Goal: Transaction & Acquisition: Obtain resource

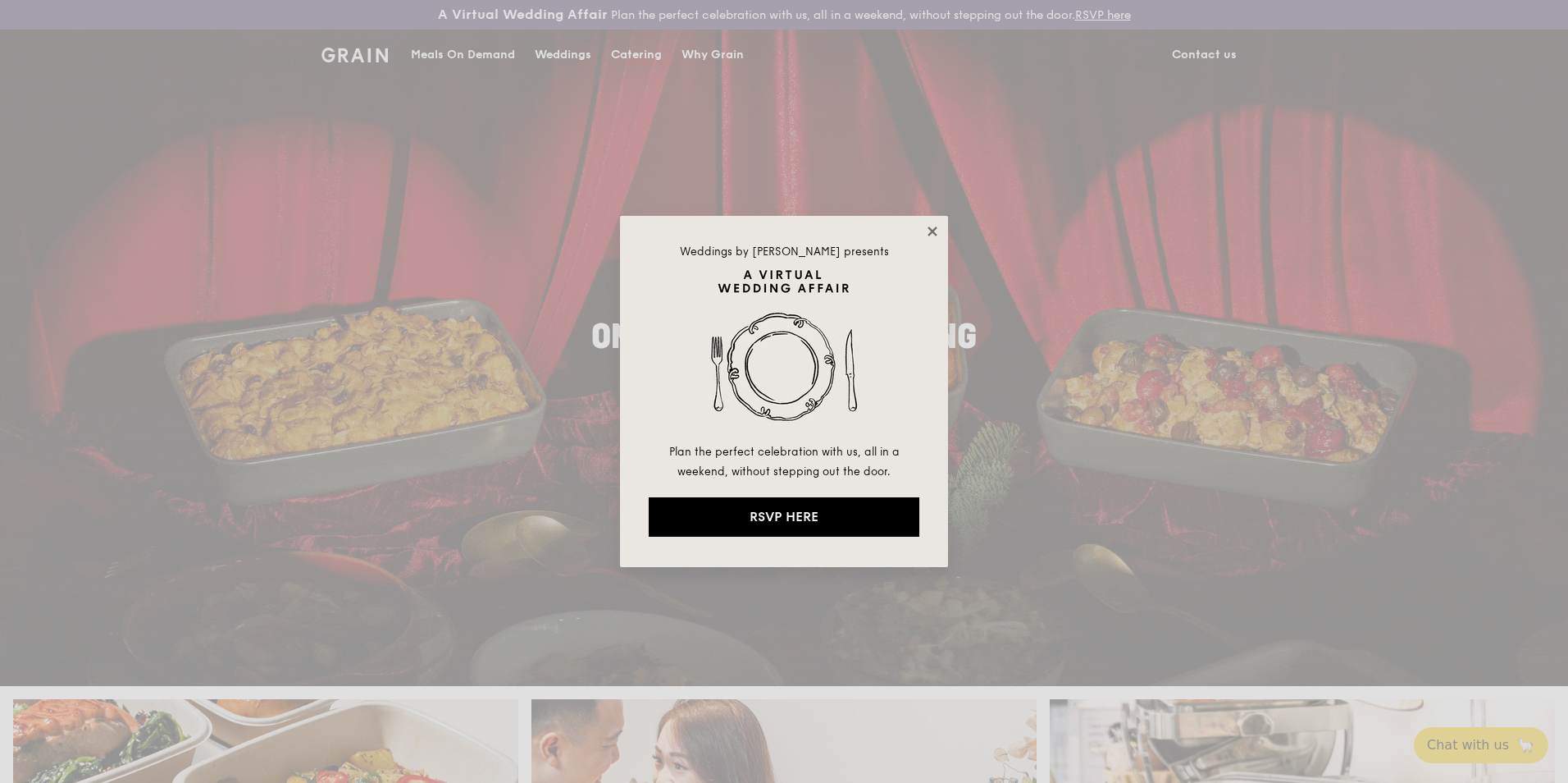
click at [933, 233] on icon at bounding box center [931, 230] width 9 height 9
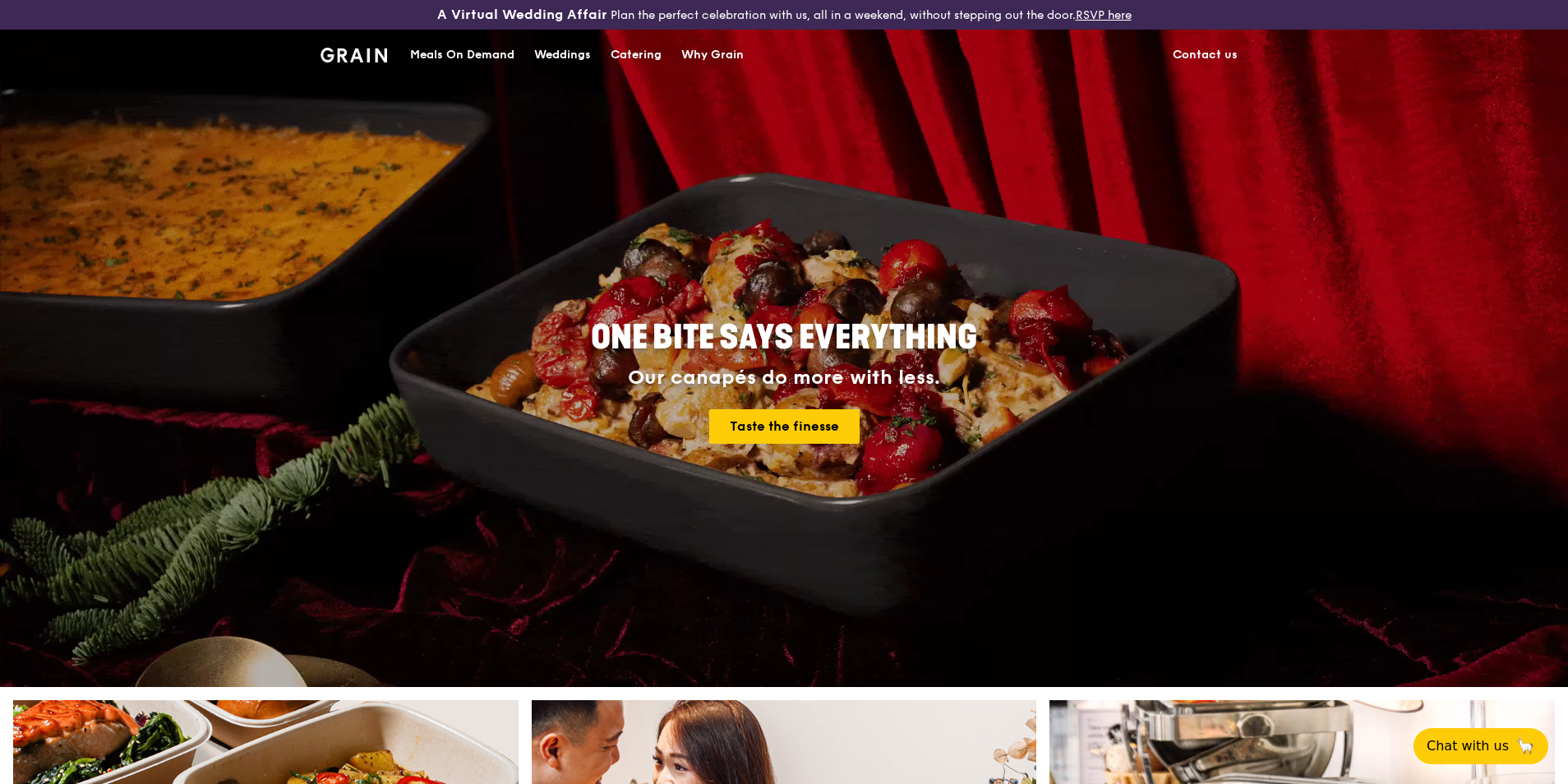
click at [656, 57] on div "Catering" at bounding box center [635, 55] width 51 height 49
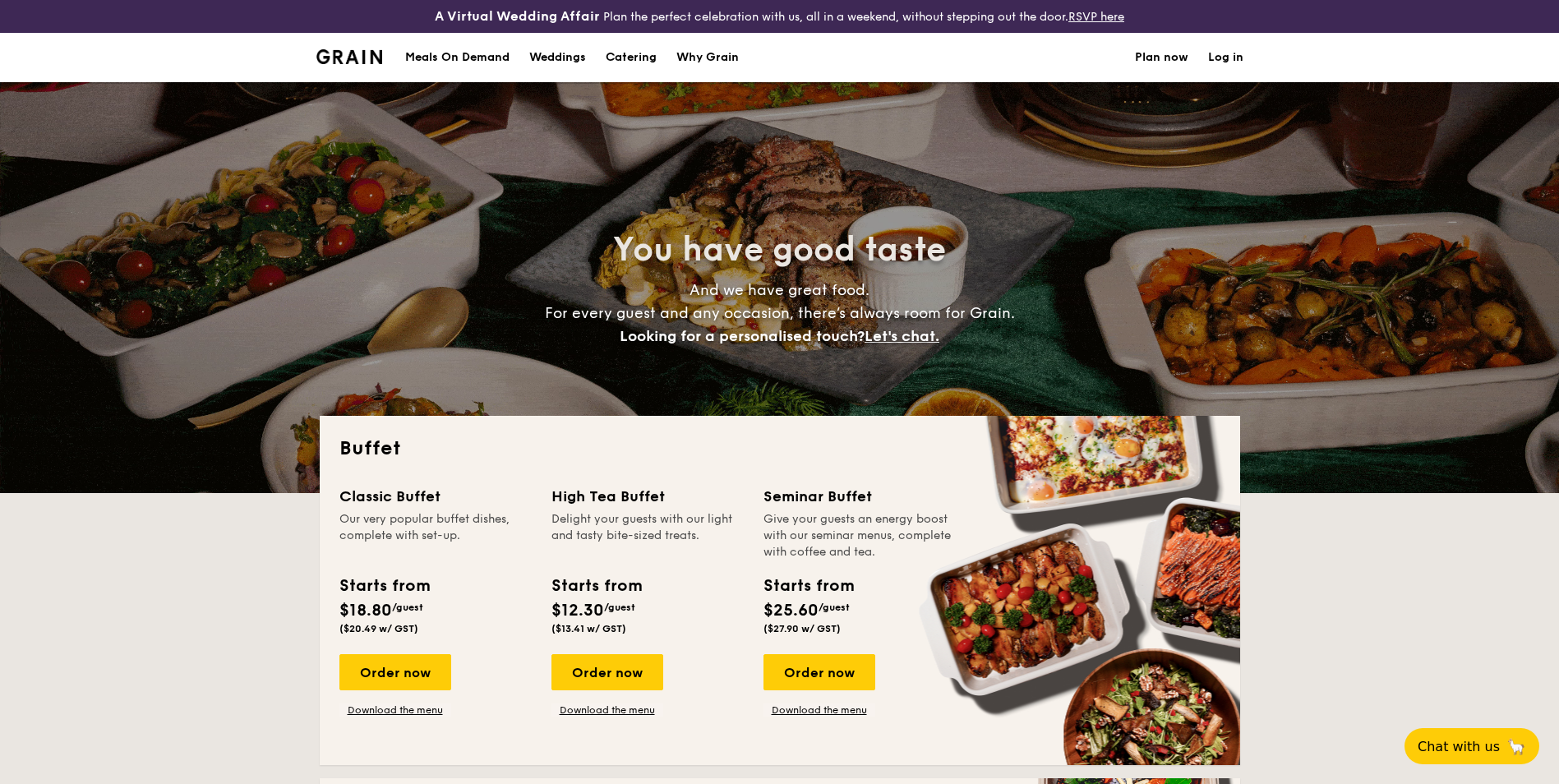
select select
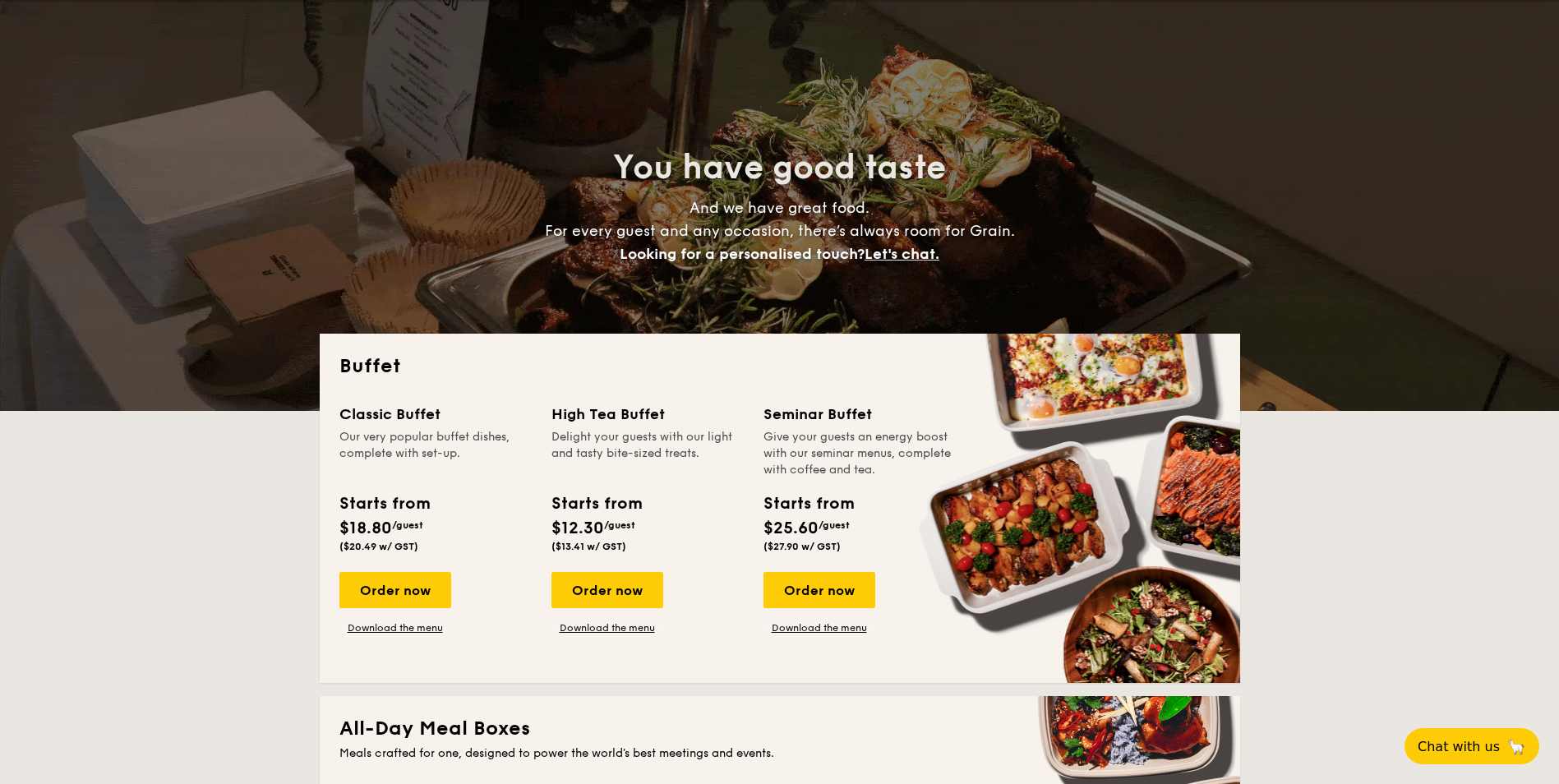
scroll to position [164, 0]
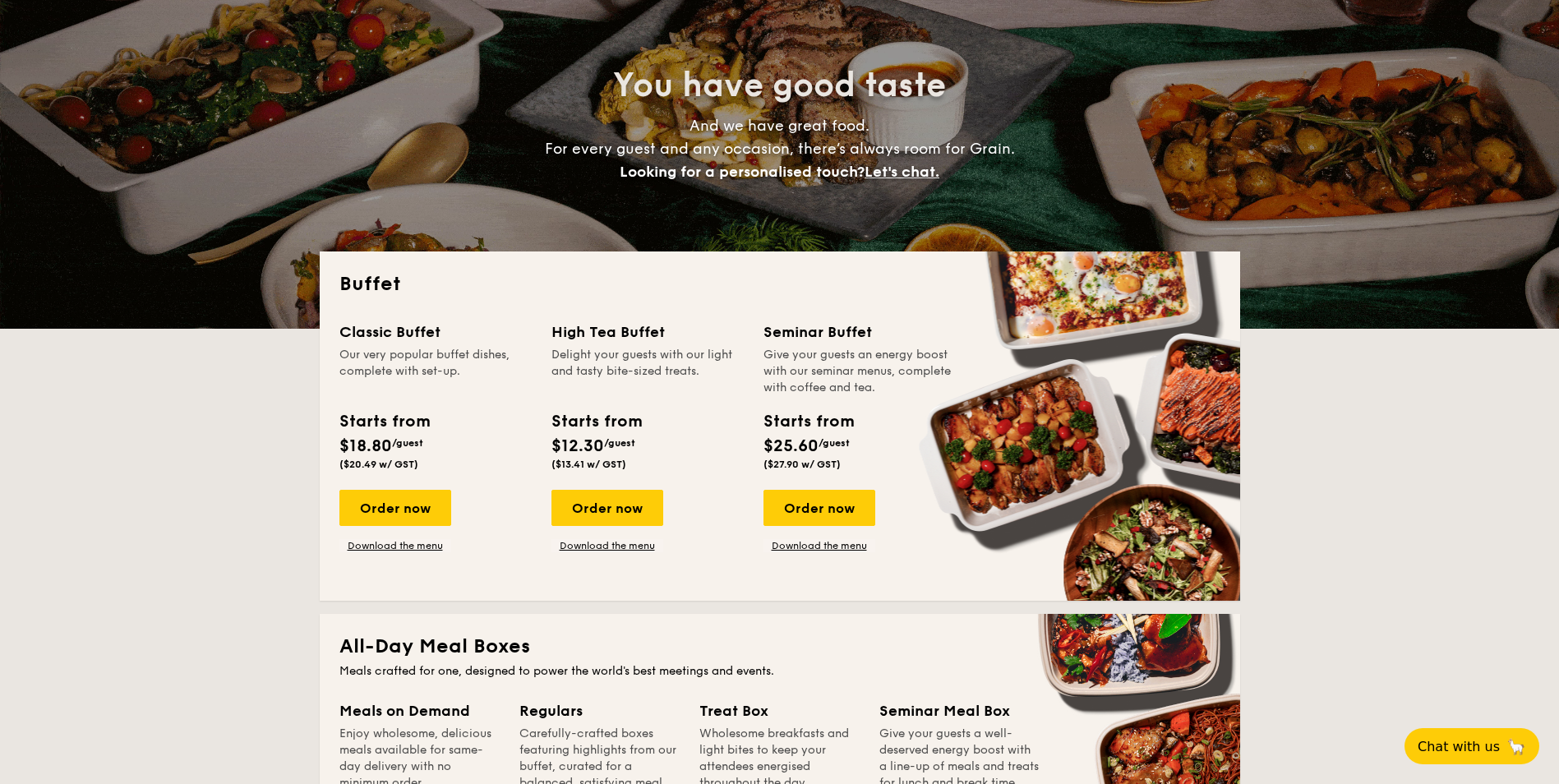
click at [809, 552] on div "Classic Buffet Our very popular buffet dishes, complete with set-up. Starts fro…" at bounding box center [780, 450] width 881 height 260
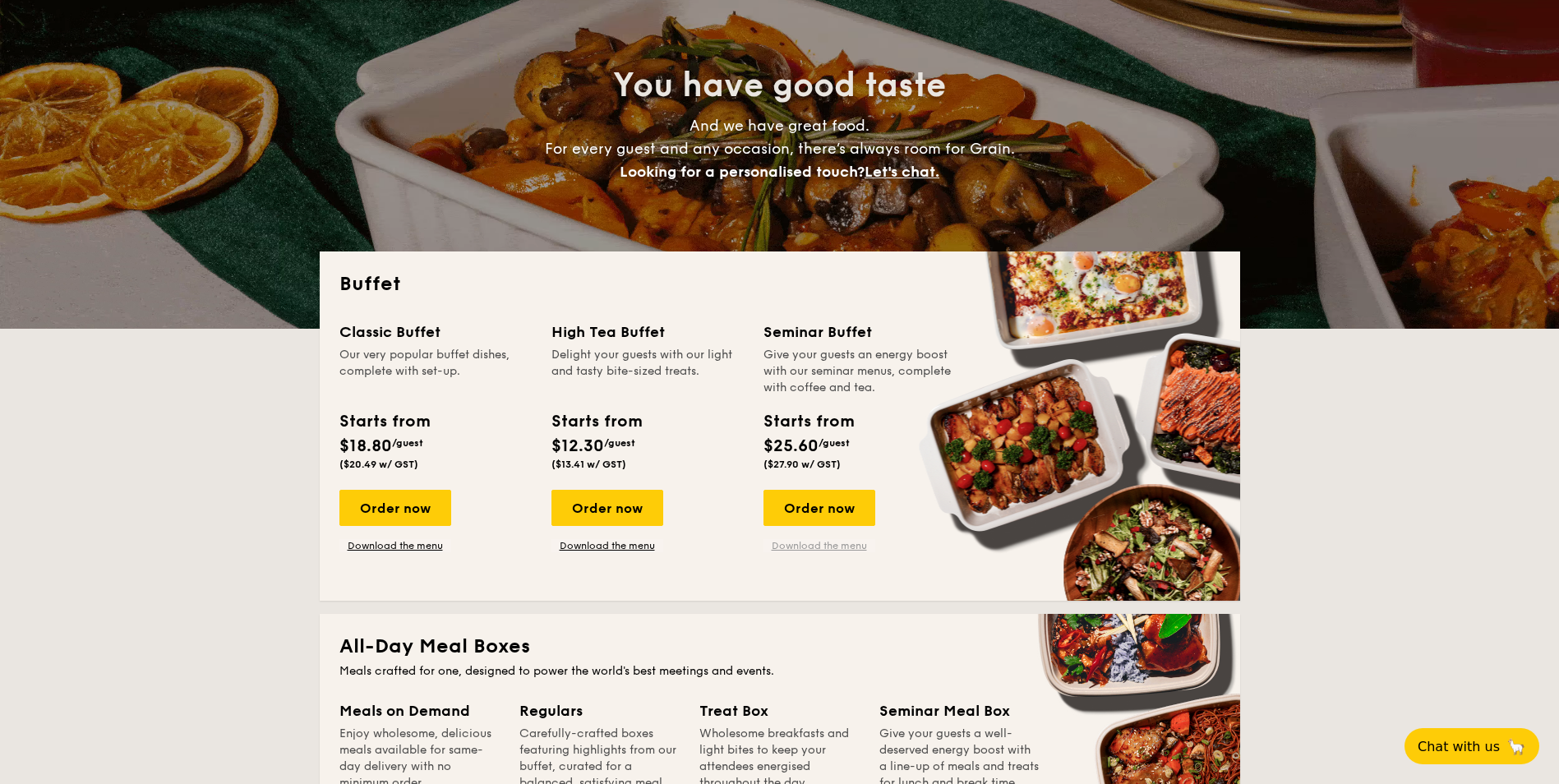
click at [805, 549] on link "Download the menu" at bounding box center [819, 546] width 111 height 13
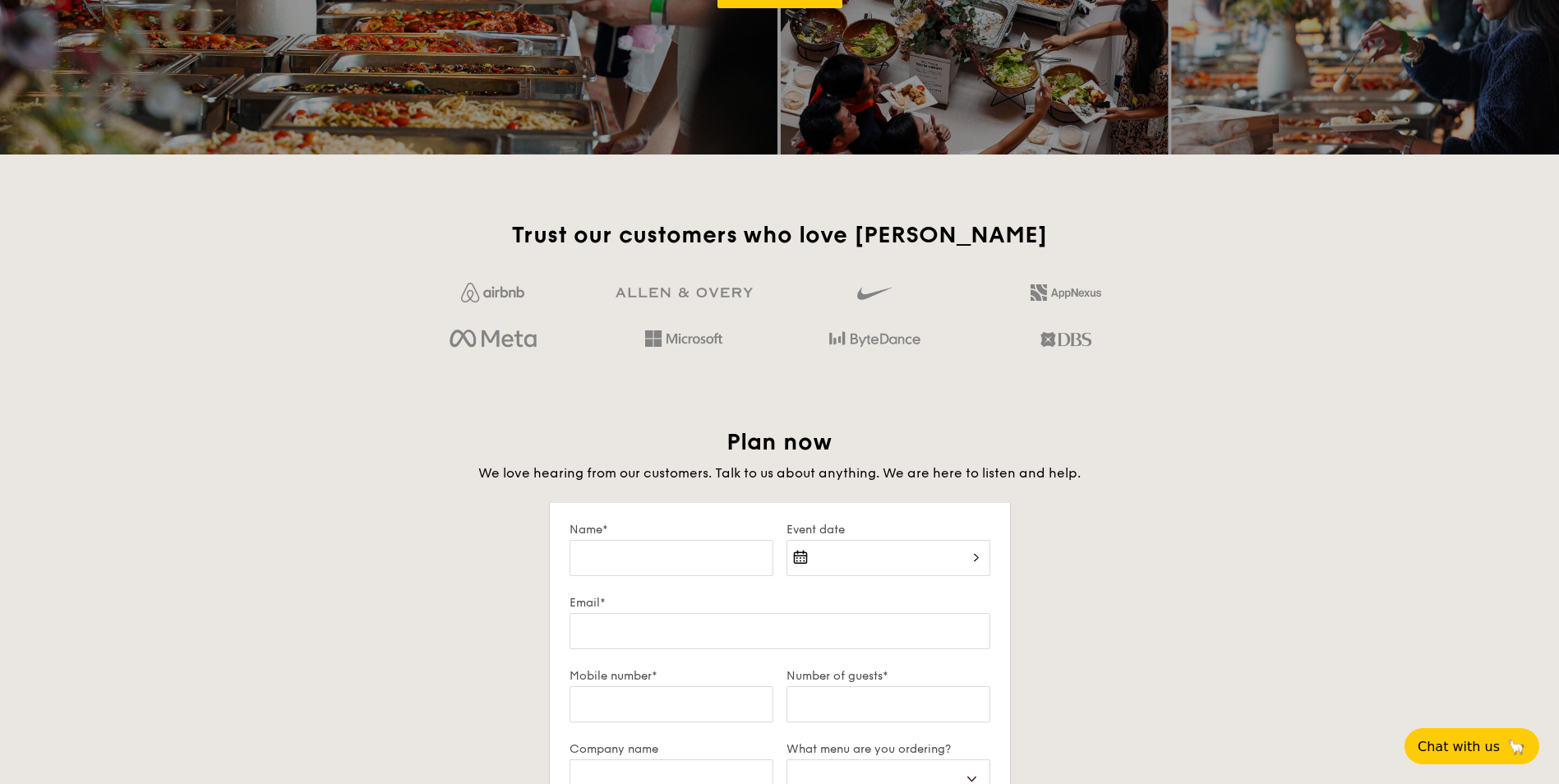
scroll to position [2629, 0]
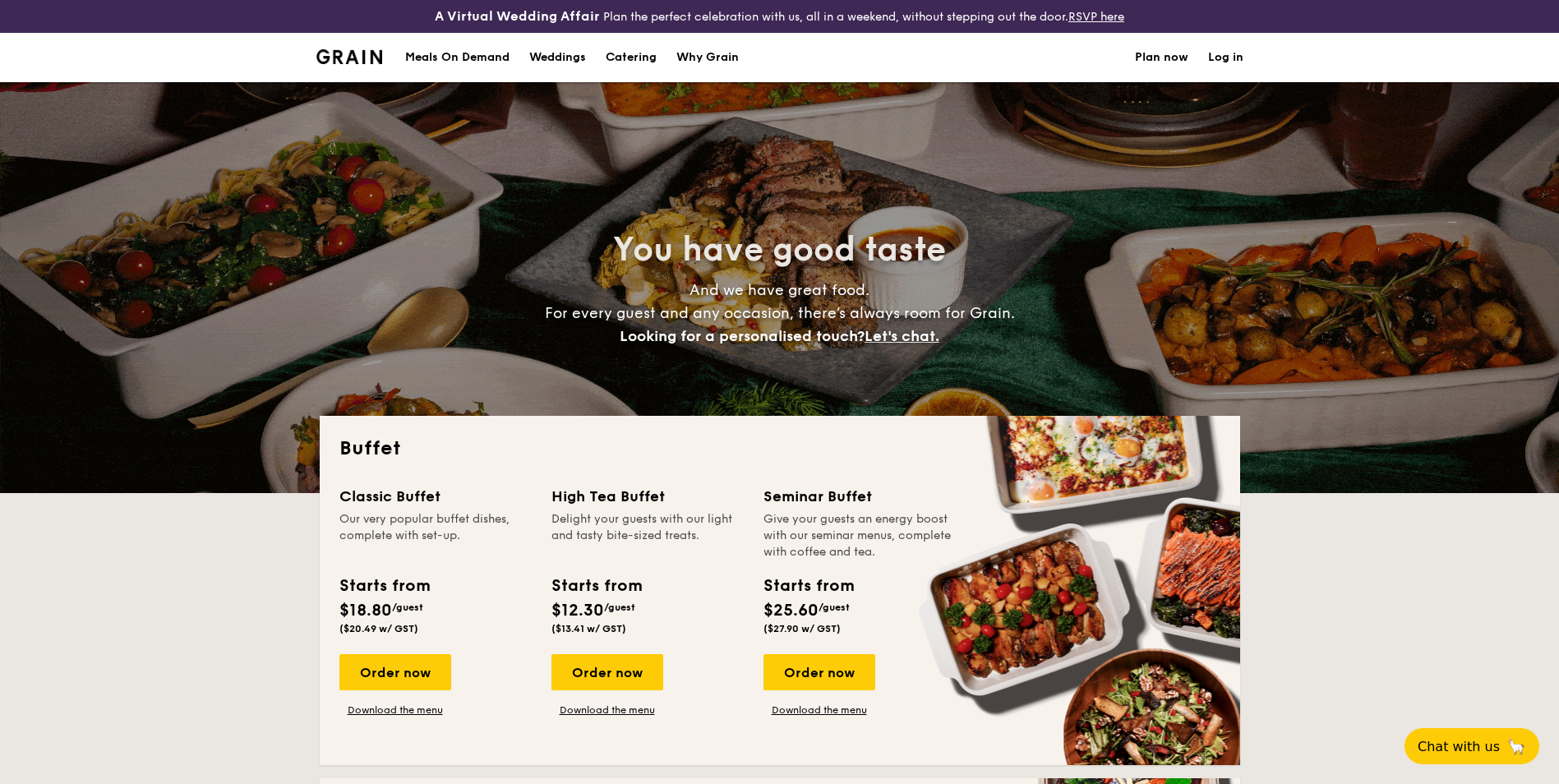
select select
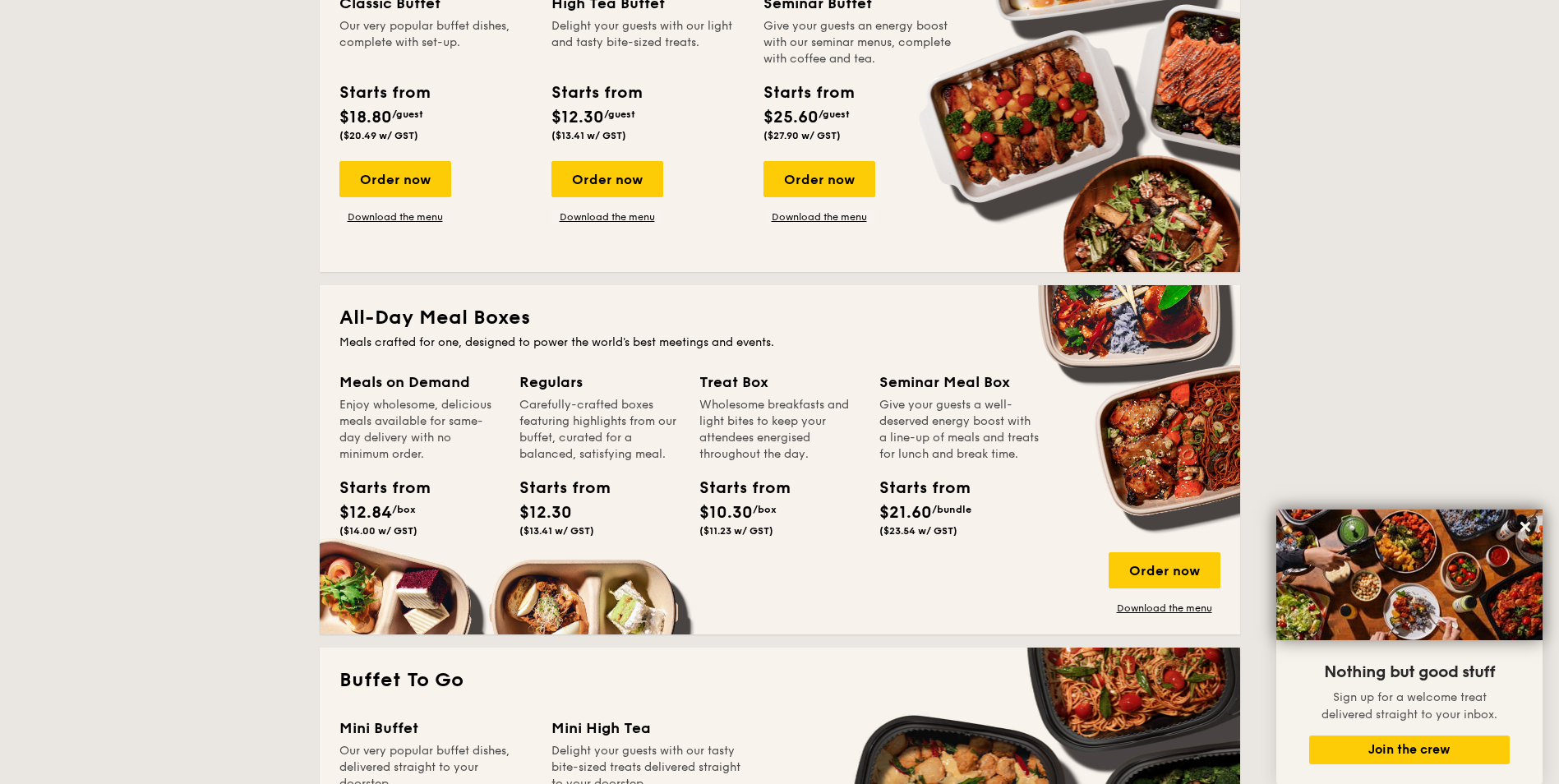
scroll to position [575, 0]
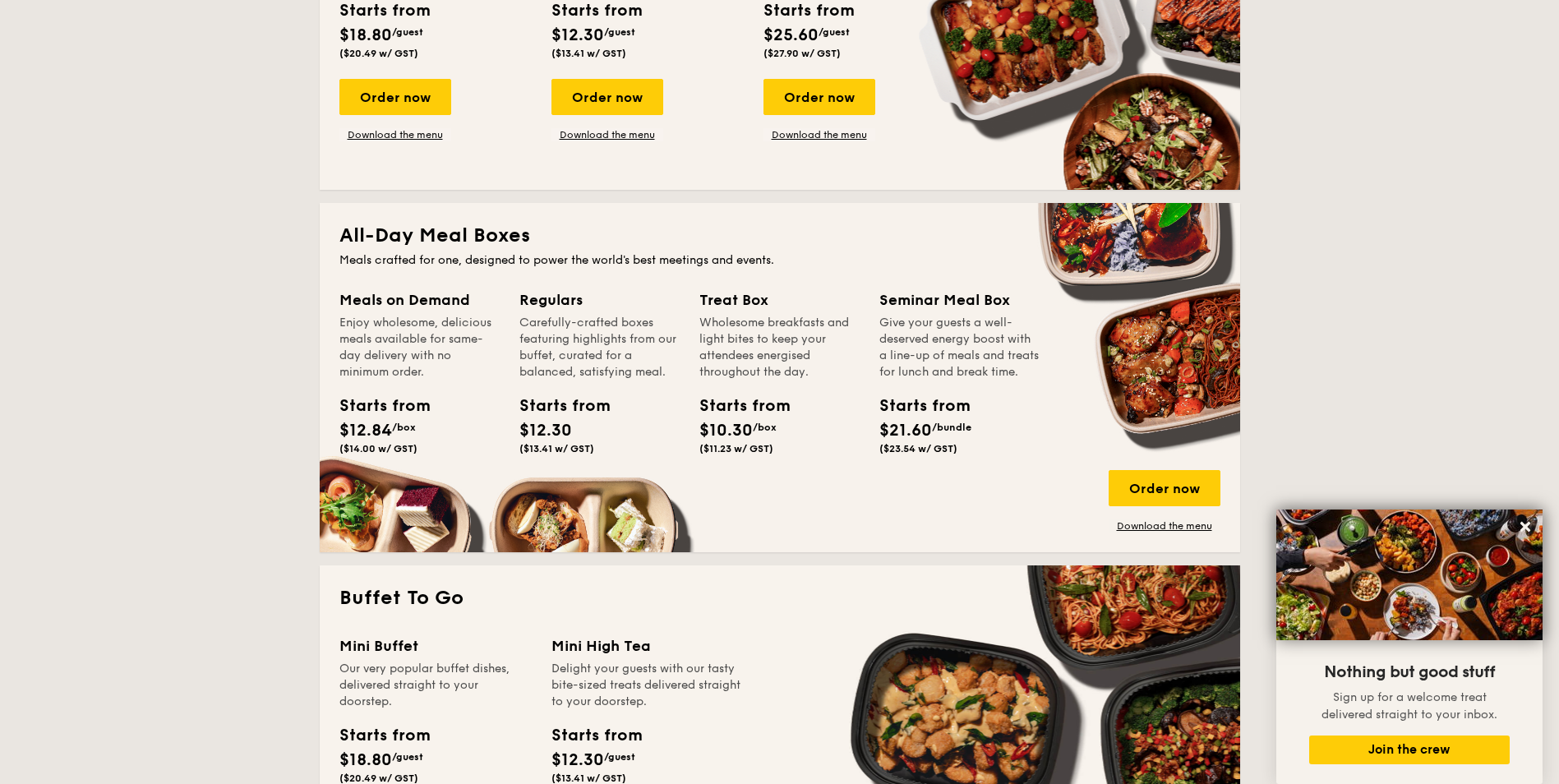
click at [433, 495] on div "Meals on Demand Enjoy wholesome, delicious meals available for same-day deliver…" at bounding box center [430, 394] width 180 height 212
click at [1191, 486] on div "Order now" at bounding box center [1164, 488] width 111 height 36
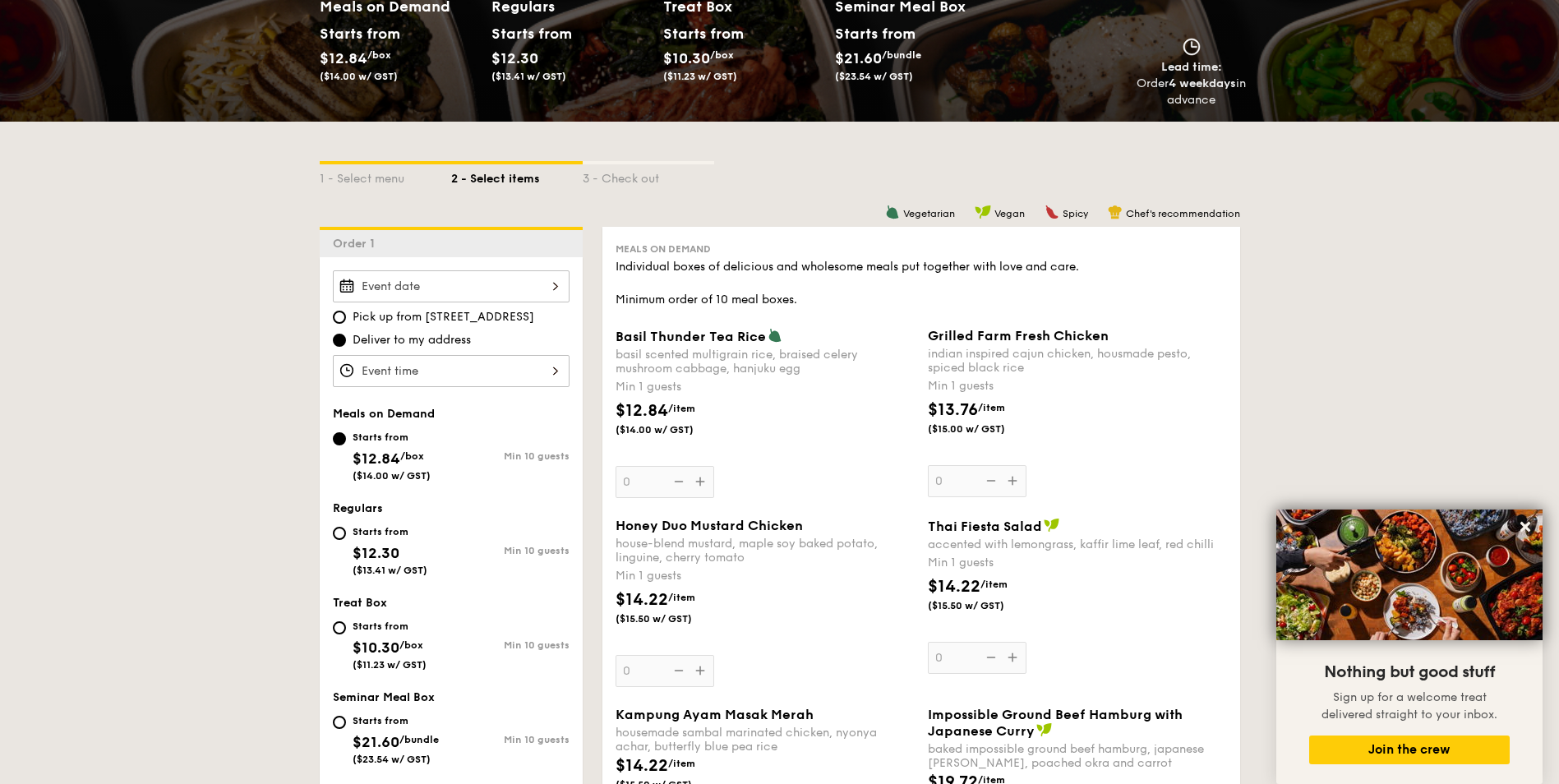
scroll to position [493, 0]
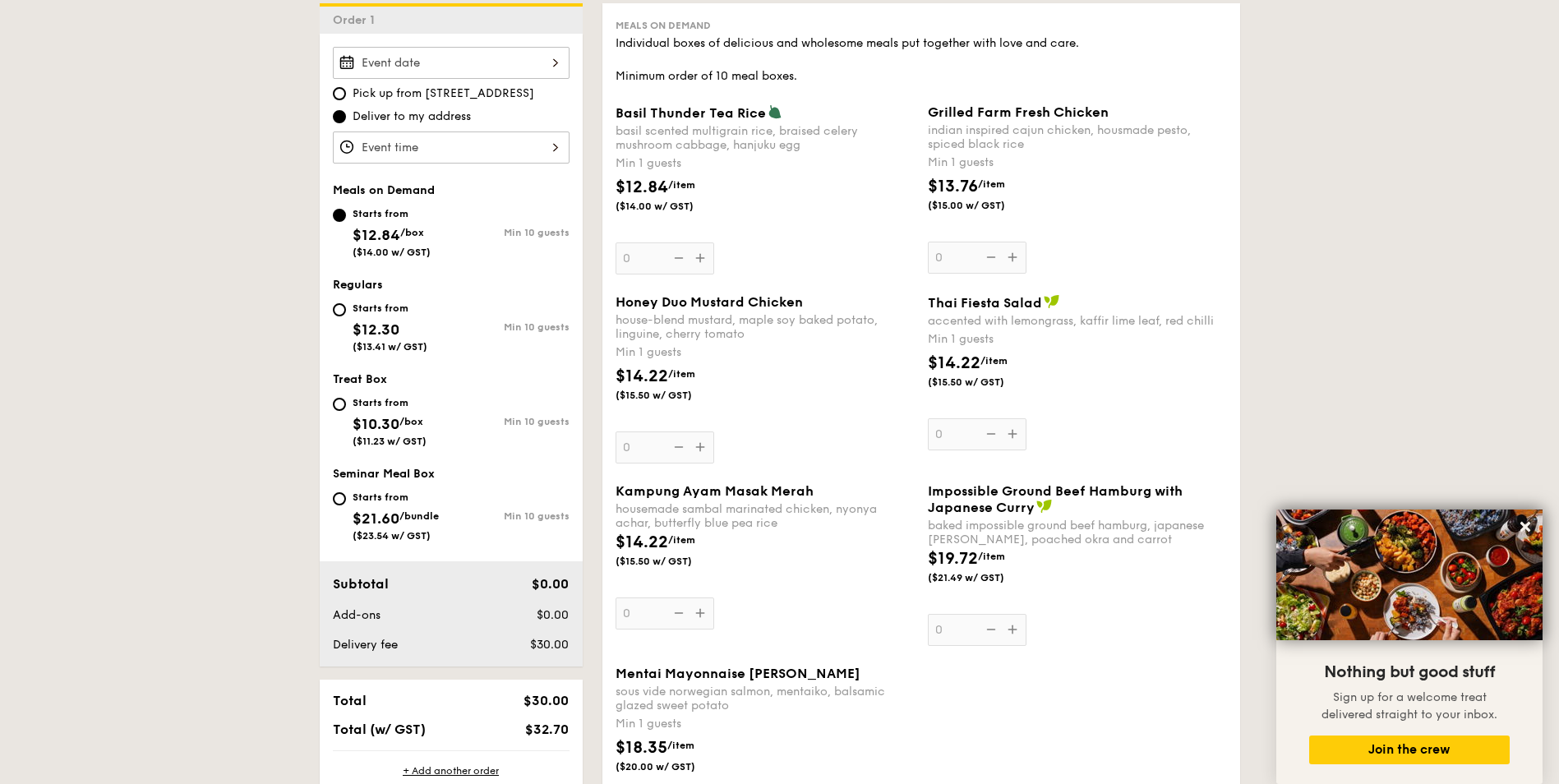
select select
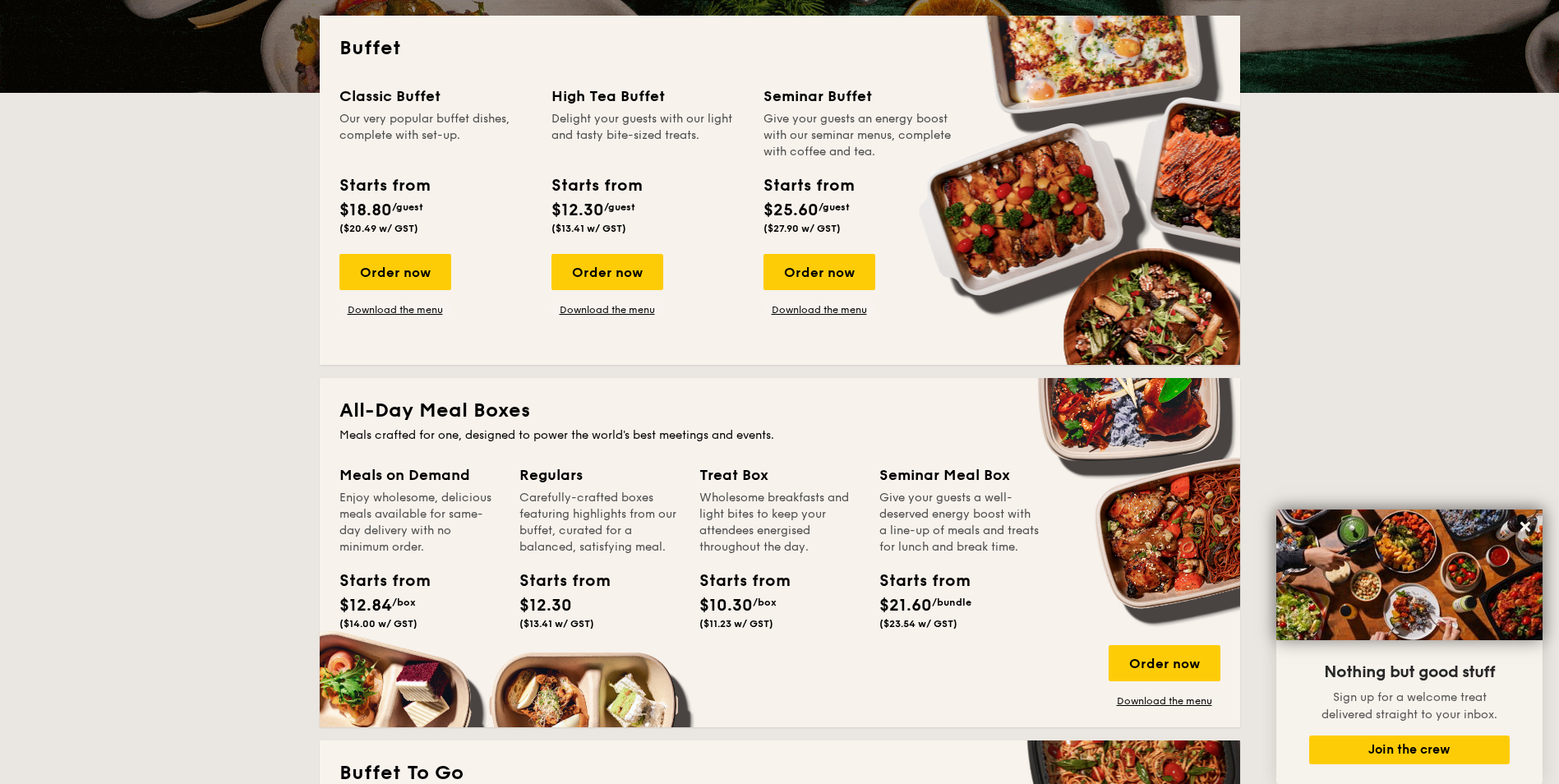
scroll to position [398, 0]
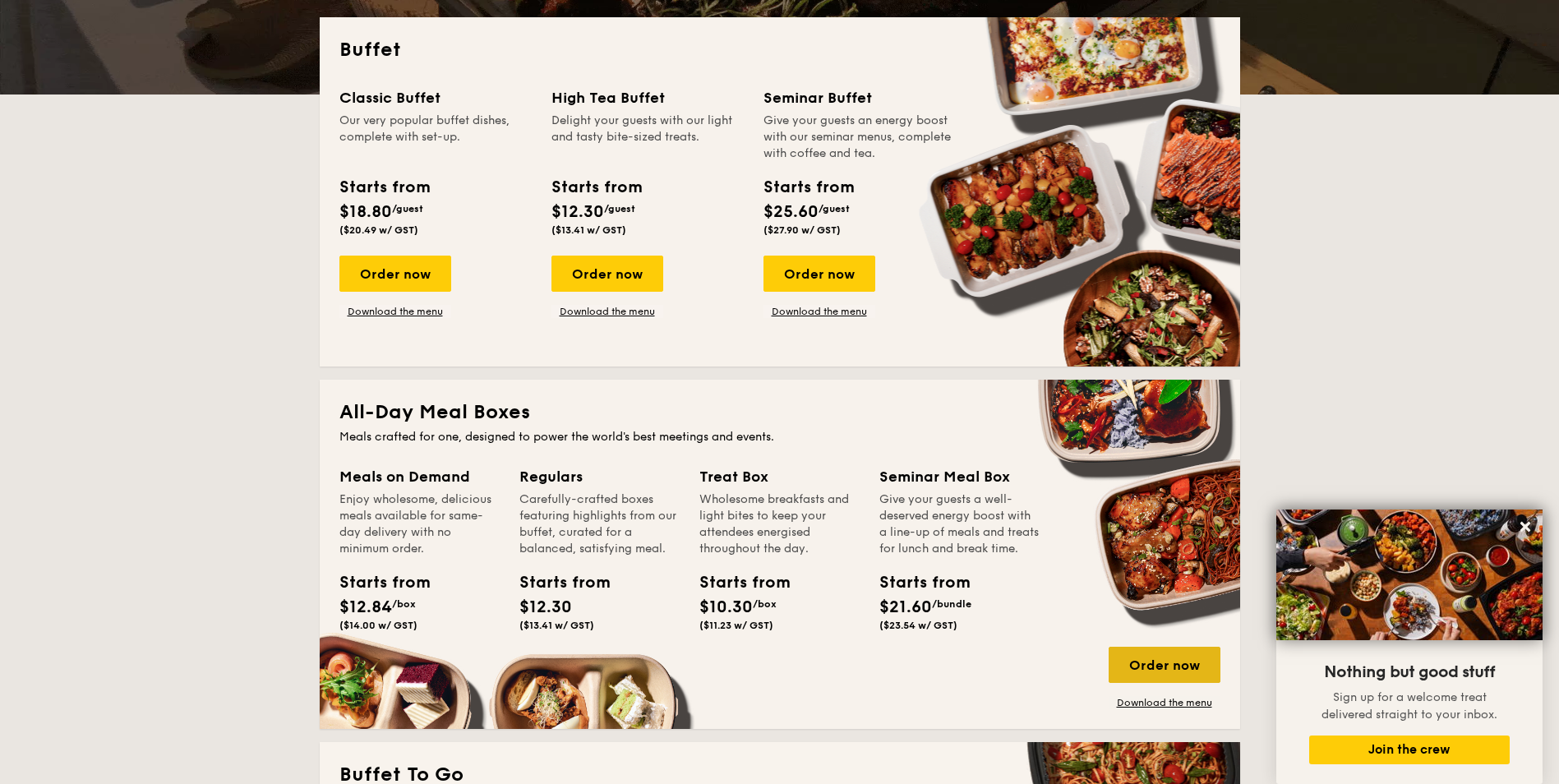
click at [1152, 663] on div "Order now" at bounding box center [1164, 665] width 111 height 36
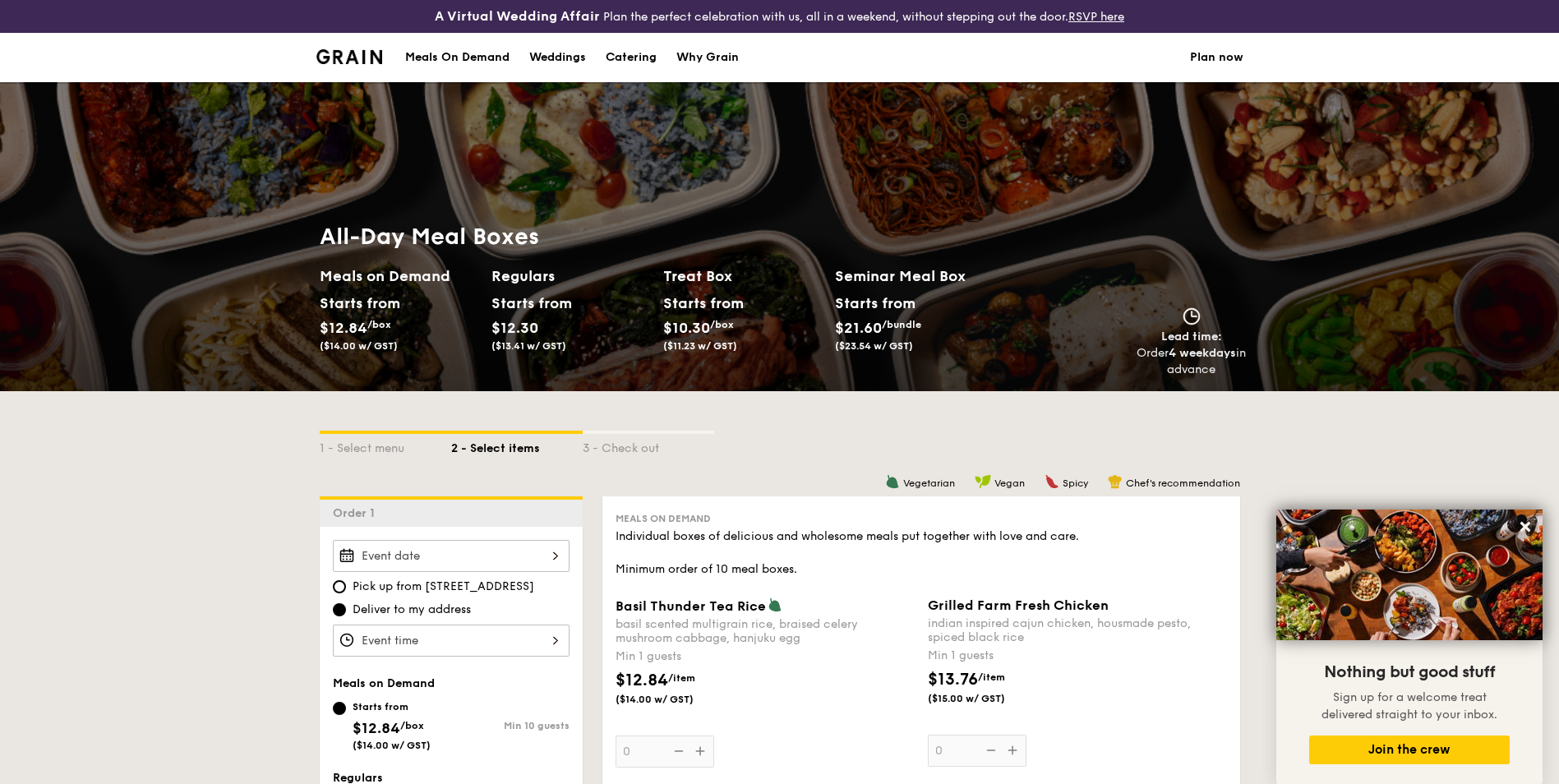
select select
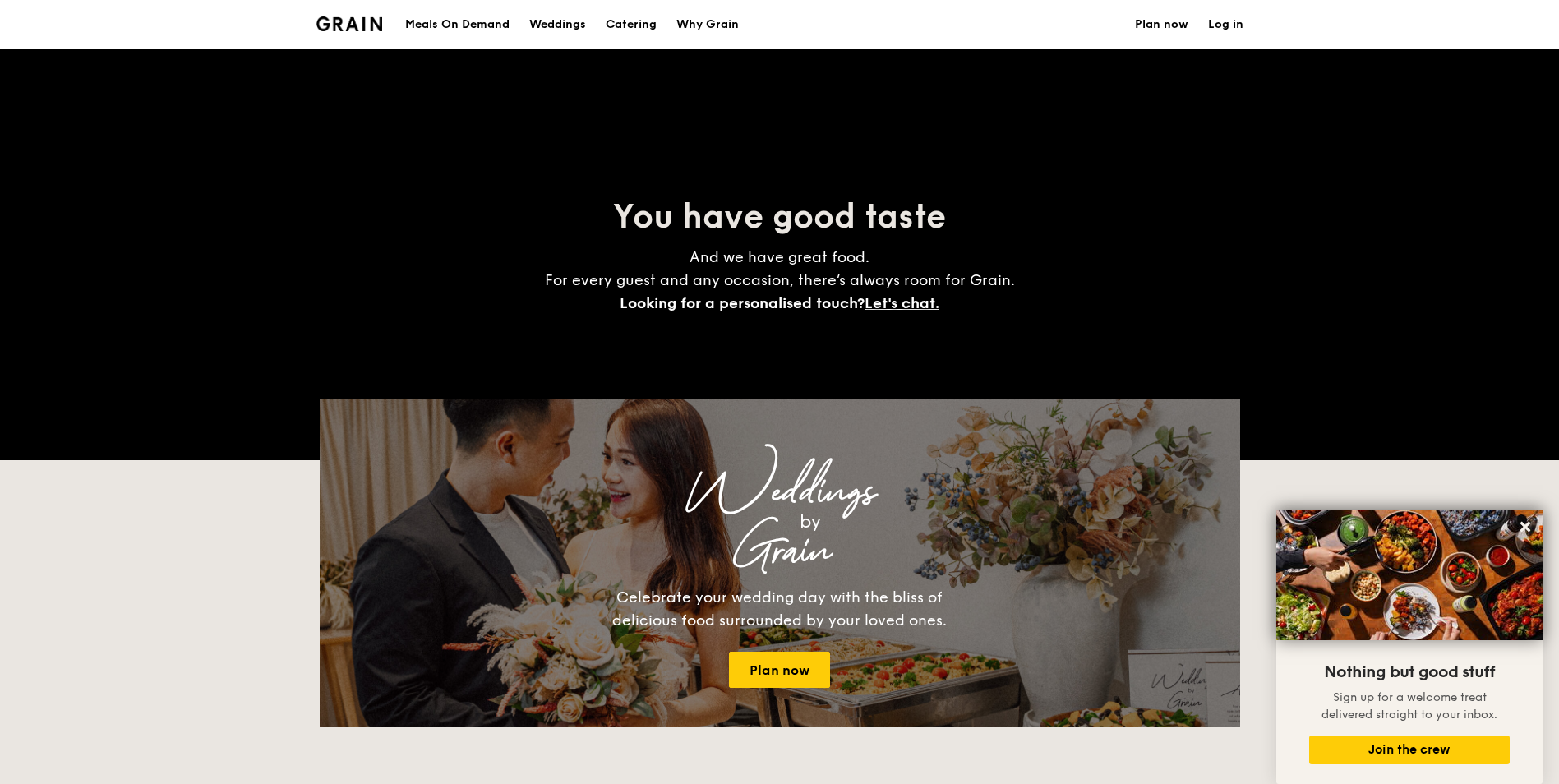
scroll to position [432, 0]
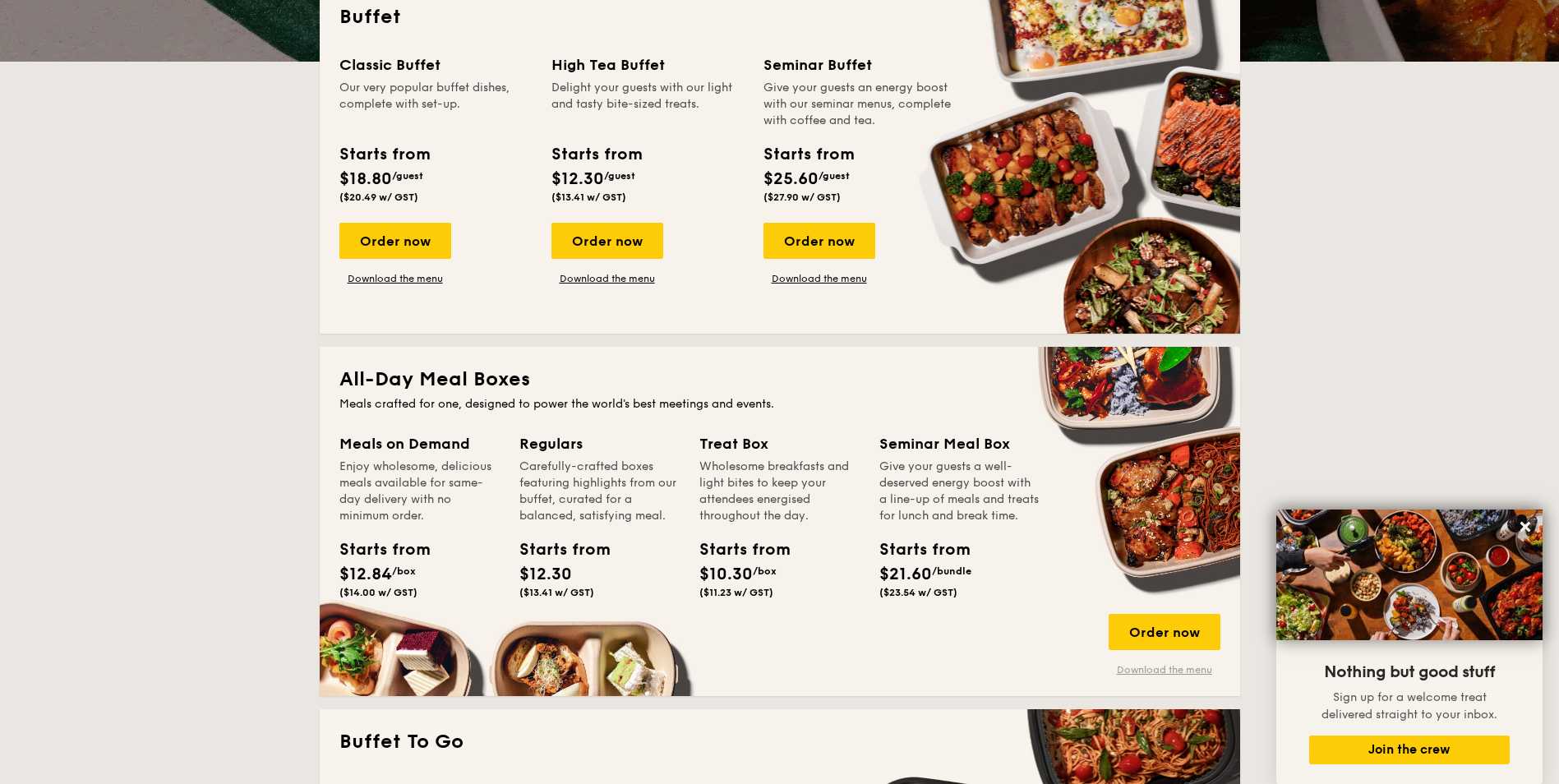
click at [1175, 674] on link "Download the menu" at bounding box center [1164, 670] width 111 height 13
